Goal: Task Accomplishment & Management: Manage account settings

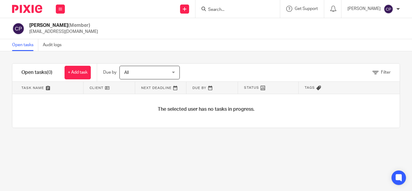
click at [148, 73] on span "All" at bounding box center [146, 72] width 44 height 13
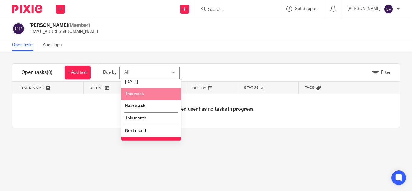
scroll to position [24, 0]
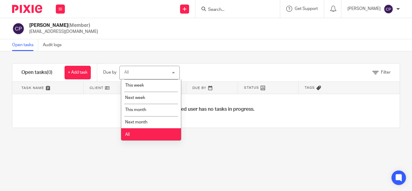
click at [142, 134] on li "All" at bounding box center [151, 134] width 60 height 12
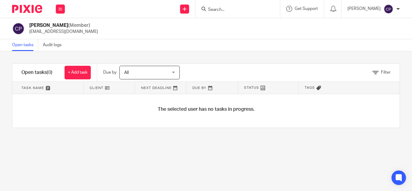
click at [398, 9] on div at bounding box center [398, 9] width 4 height 4
click at [378, 43] on span "Logout" at bounding box center [372, 42] width 14 height 4
